Goal: Task Accomplishment & Management: Complete application form

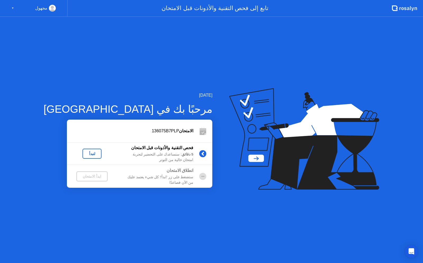
click at [85, 154] on div "لنبدأ" at bounding box center [92, 154] width 15 height 4
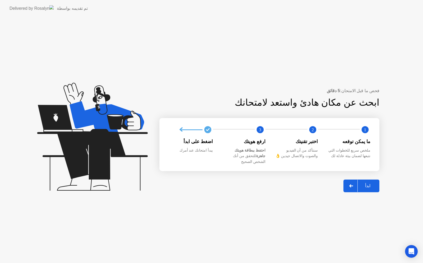
click at [370, 180] on button "ابدأ" at bounding box center [361, 186] width 36 height 13
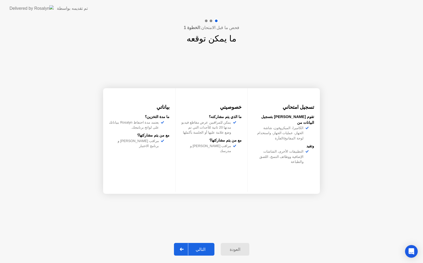
click at [198, 247] on div "التالي" at bounding box center [200, 249] width 25 height 5
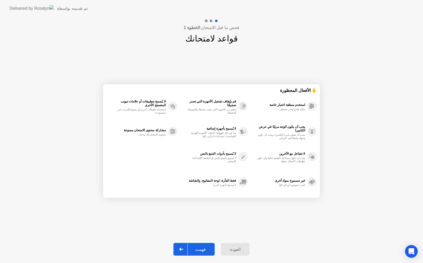
click at [198, 247] on div "فهمت" at bounding box center [200, 249] width 25 height 5
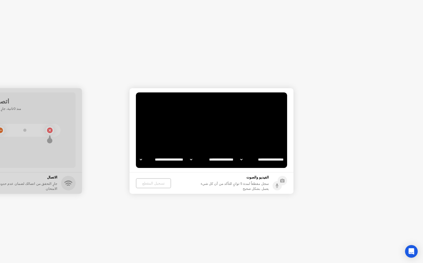
select select "**********"
select select "*******"
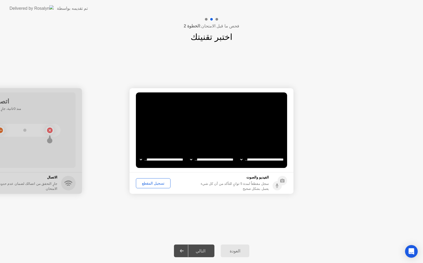
click at [200, 253] on div "التالي" at bounding box center [200, 251] width 25 height 5
click at [144, 182] on div "تسجيل المقطع" at bounding box center [153, 183] width 31 height 4
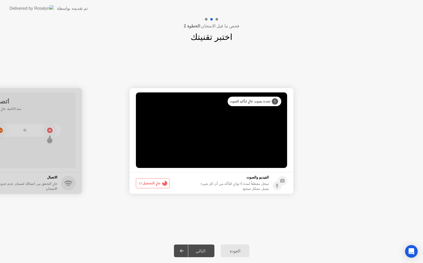
click at [142, 182] on span "1s" at bounding box center [141, 183] width 4 height 4
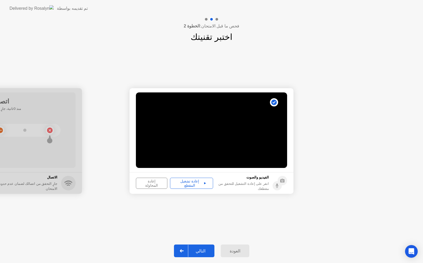
click at [223, 139] on video at bounding box center [211, 131] width 151 height 76
click at [199, 186] on div "إعادة تشغيل المقطع" at bounding box center [191, 183] width 39 height 8
click at [201, 246] on button "التالي" at bounding box center [194, 251] width 40 height 13
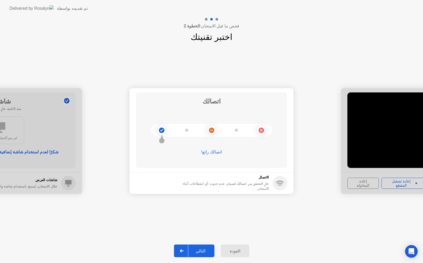
click at [202, 246] on button "التالي" at bounding box center [194, 251] width 40 height 13
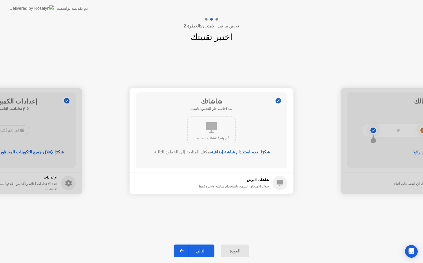
click at [200, 254] on div "التالي" at bounding box center [200, 251] width 25 height 5
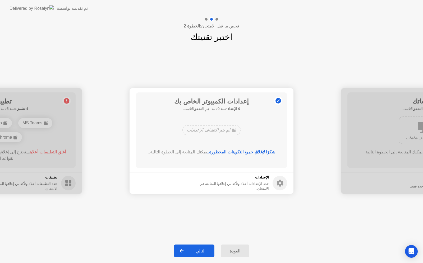
click at [200, 254] on div "التالي" at bounding box center [200, 251] width 25 height 5
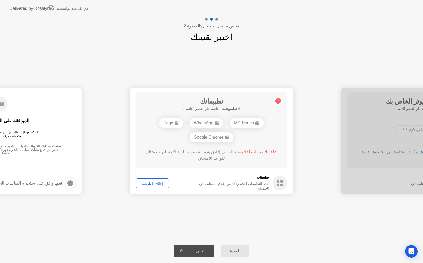
click at [200, 254] on div "التالي" at bounding box center [200, 251] width 25 height 5
click at [213, 136] on div "Google Chrome" at bounding box center [212, 137] width 44 height 10
click at [187, 257] on div at bounding box center [182, 251] width 13 height 12
click at [187, 250] on div at bounding box center [182, 251] width 13 height 12
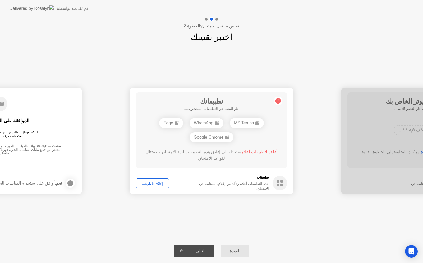
click at [153, 181] on div "إغلاق بالقوة..." at bounding box center [152, 183] width 29 height 4
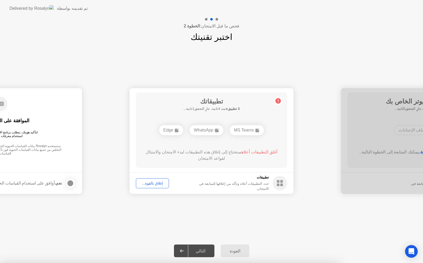
click at [264, 263] on div at bounding box center [211, 263] width 423 height 0
click at [204, 254] on div "التالي" at bounding box center [200, 251] width 25 height 5
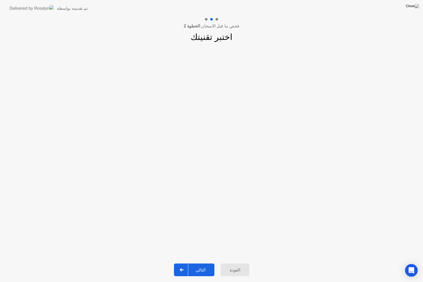
click at [196, 263] on div "التالي" at bounding box center [200, 270] width 25 height 5
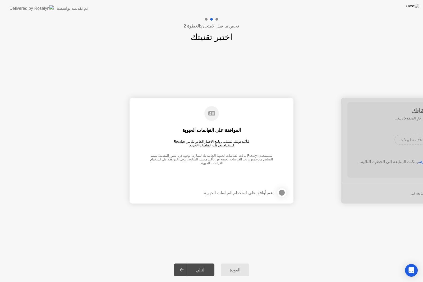
click at [196, 263] on div "التالي" at bounding box center [200, 270] width 25 height 5
click at [287, 191] on footer "نعم، أوافق على استخدام القياسات الحيوية" at bounding box center [212, 193] width 164 height 22
click at [283, 192] on div at bounding box center [282, 193] width 6 height 6
click at [205, 263] on div "التالي" at bounding box center [200, 270] width 25 height 5
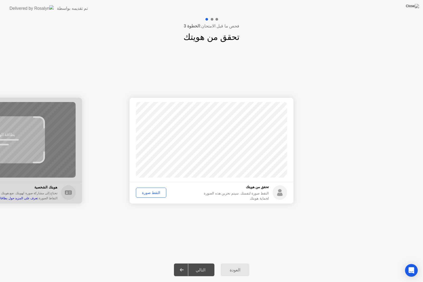
click at [149, 192] on div "التقط صورة" at bounding box center [151, 193] width 27 height 4
click at [204, 263] on button "التالي" at bounding box center [194, 270] width 40 height 13
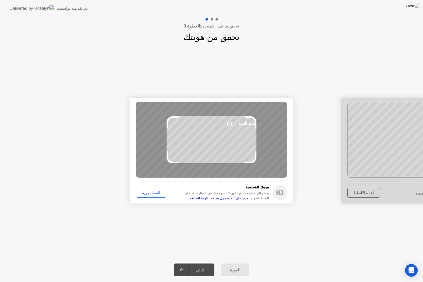
click at [151, 191] on div "التقط صورة" at bounding box center [151, 193] width 27 height 4
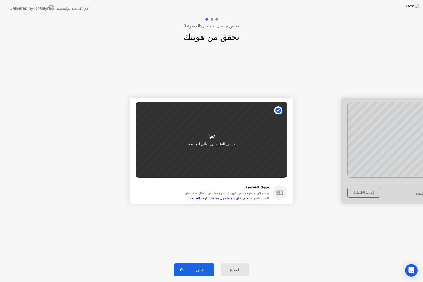
click at [201, 263] on div "التالي" at bounding box center [200, 270] width 25 height 5
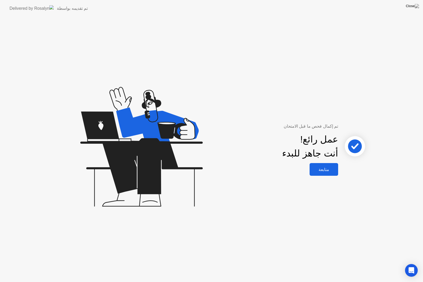
click at [317, 169] on div "متابعة" at bounding box center [323, 169] width 25 height 5
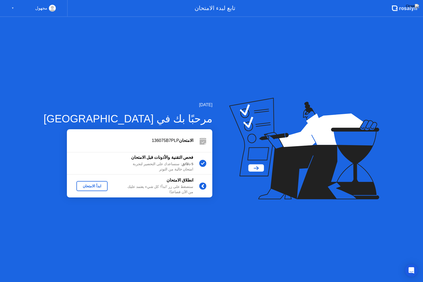
click at [80, 186] on div "ابدأ الامتحان" at bounding box center [92, 186] width 27 height 4
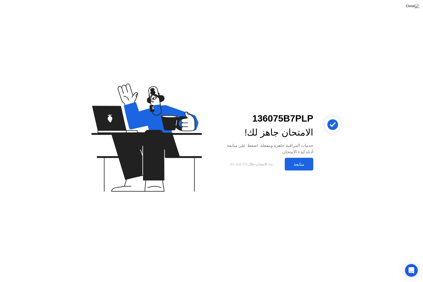
click at [297, 160] on button "متابعة" at bounding box center [299, 164] width 29 height 13
